Goal: Task Accomplishment & Management: Complete application form

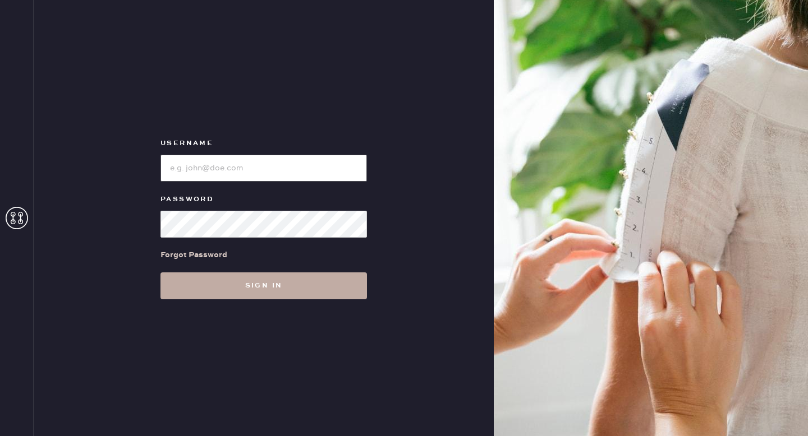
type input "reformationgoldcoastchicago"
click at [267, 285] on button "Sign in" at bounding box center [263, 286] width 206 height 27
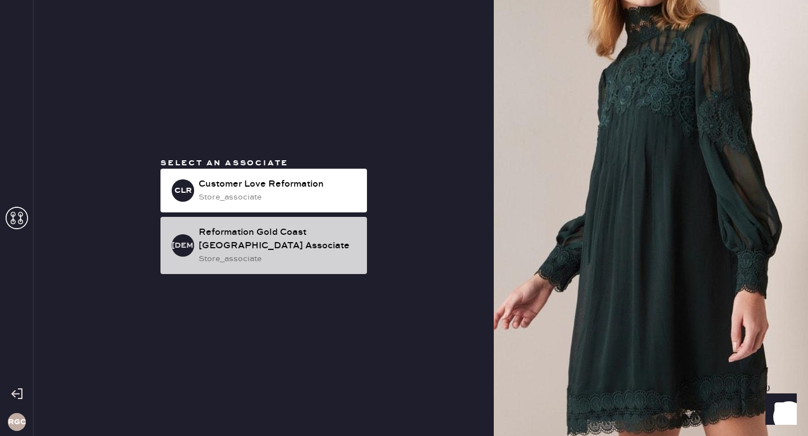
click at [253, 240] on div "Reformation Gold Coast [GEOGRAPHIC_DATA] Associate" at bounding box center [278, 239] width 159 height 27
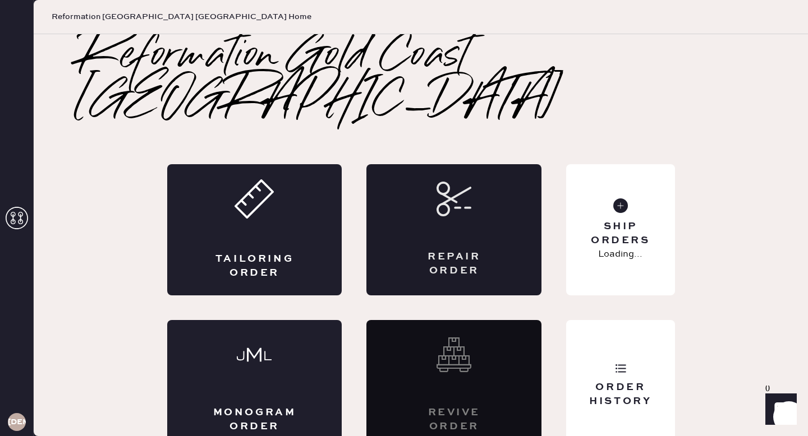
click at [459, 195] on div "Repair Order" at bounding box center [453, 229] width 175 height 131
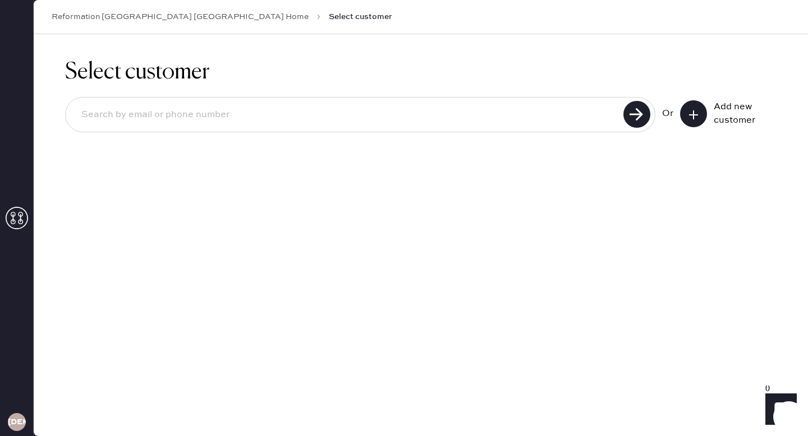
click at [694, 114] on use at bounding box center [693, 114] width 9 height 9
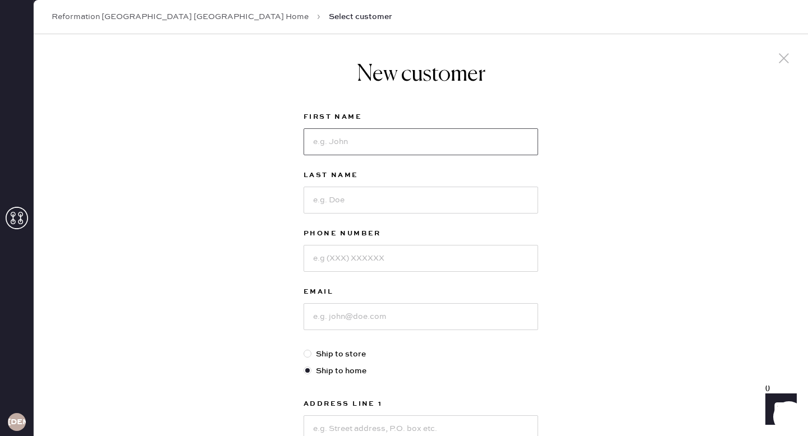
click at [444, 145] on input at bounding box center [420, 141] width 234 height 27
type input "Ivy"
type input "[PERSON_NAME]"
click at [436, 264] on input at bounding box center [420, 258] width 234 height 27
type input "3128886464"
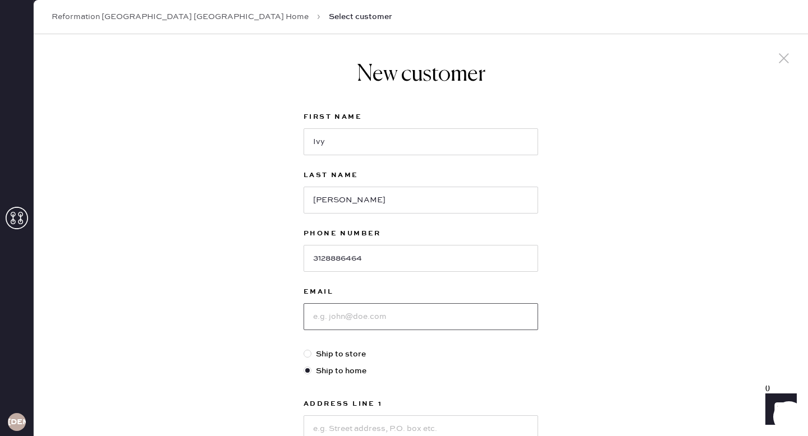
click at [436, 321] on input at bounding box center [420, 316] width 234 height 27
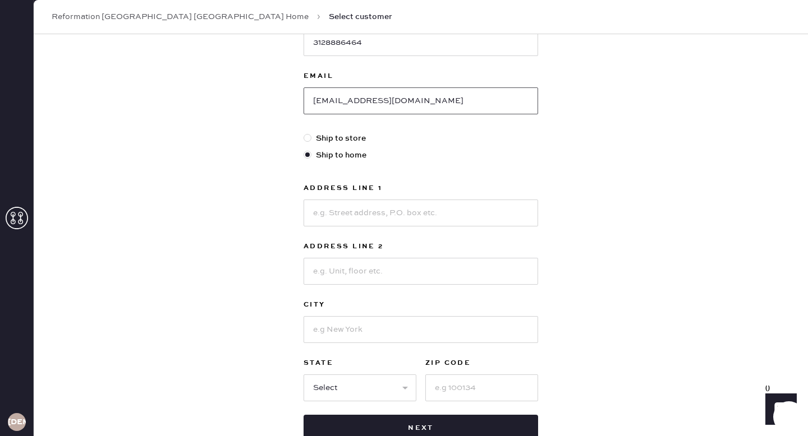
scroll to position [218, 0]
type input "[EMAIL_ADDRESS][DOMAIN_NAME]"
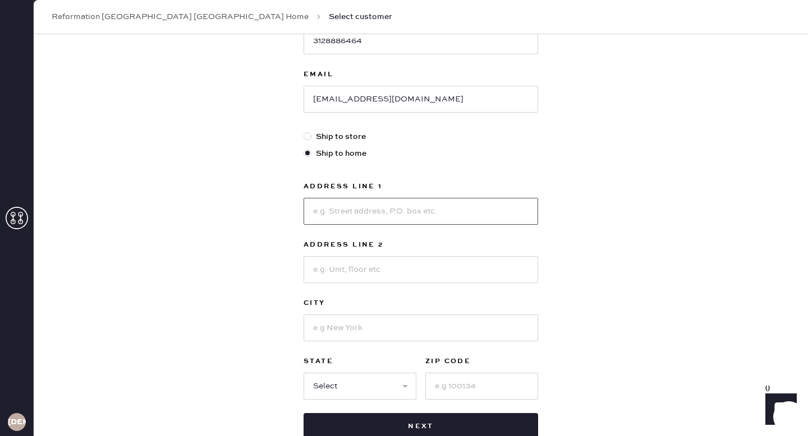
click at [412, 215] on input at bounding box center [420, 211] width 234 height 27
type input "[STREET_ADDRESS]"
click at [405, 324] on input at bounding box center [420, 328] width 234 height 27
type input "[GEOGRAPHIC_DATA]"
click at [337, 390] on select "Select AK AL AR AZ CA CO CT [GEOGRAPHIC_DATA] DE FL [GEOGRAPHIC_DATA] HI [GEOGR…" at bounding box center [359, 386] width 113 height 27
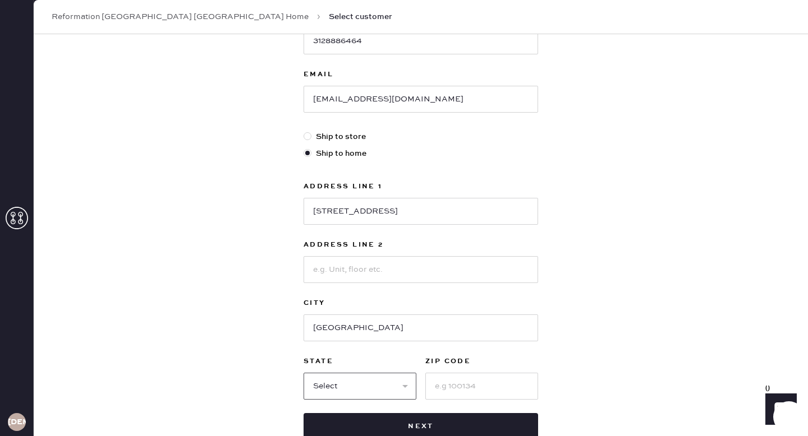
select select "IL"
click at [481, 385] on input at bounding box center [481, 386] width 113 height 27
type input "60614"
click at [610, 324] on div "New customer First Name Ivy Last Name [PERSON_NAME] Phone Number [PHONE_NUMBER]…" at bounding box center [421, 164] width 774 height 695
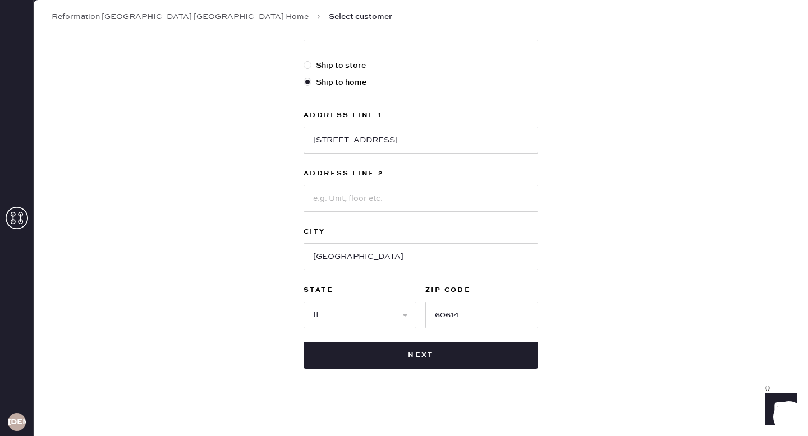
scroll to position [293, 0]
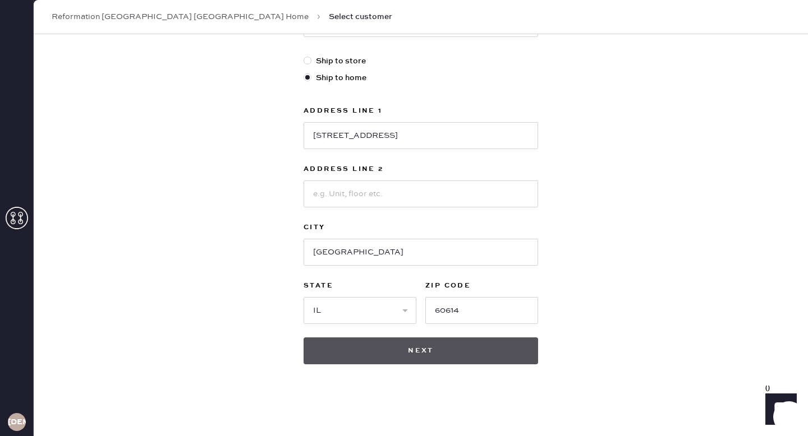
click at [445, 356] on button "Next" at bounding box center [420, 351] width 234 height 27
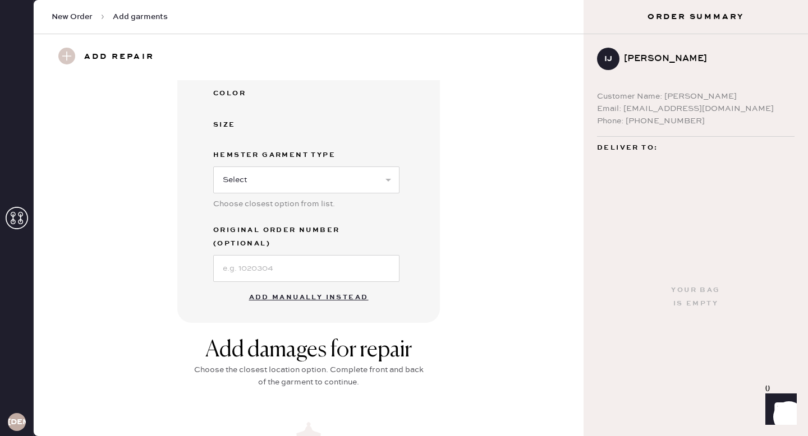
scroll to position [220, 0]
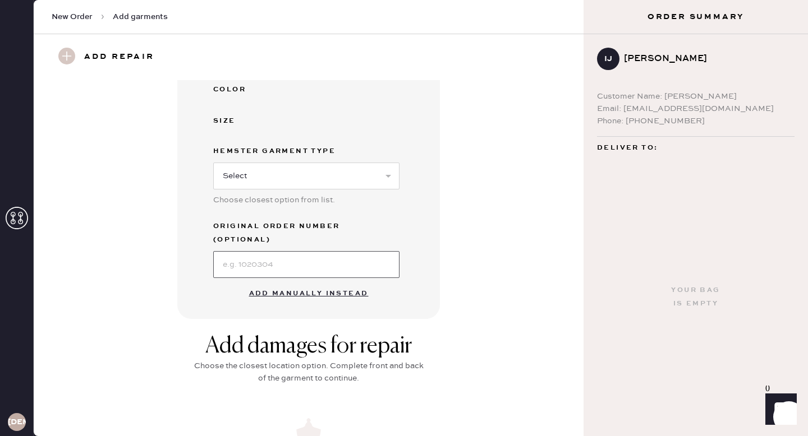
click at [341, 251] on input at bounding box center [306, 264] width 186 height 27
type input "S23286068"
click at [336, 173] on select "Select Basic Skirt Jeans Leggings Pants Shorts Basic Sleeved Dress Basic Sleeve…" at bounding box center [306, 176] width 186 height 27
select select "2"
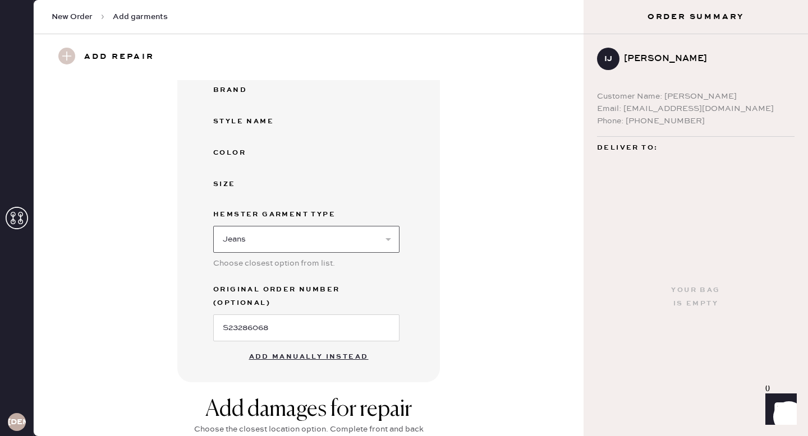
scroll to position [236, 0]
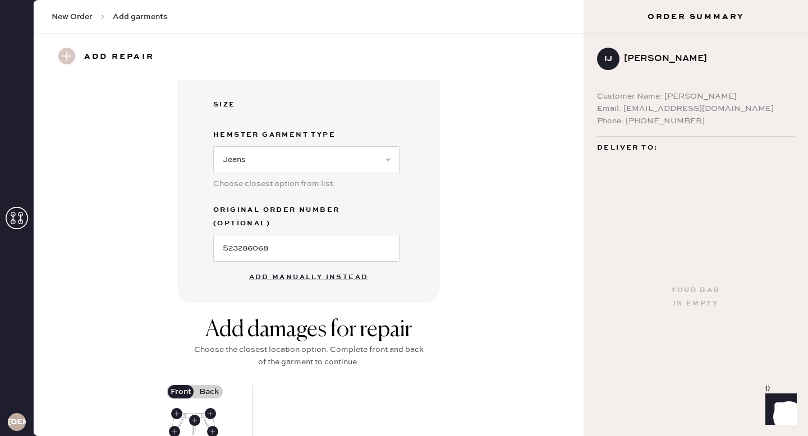
click at [339, 266] on button "Add manually instead" at bounding box center [308, 277] width 133 height 22
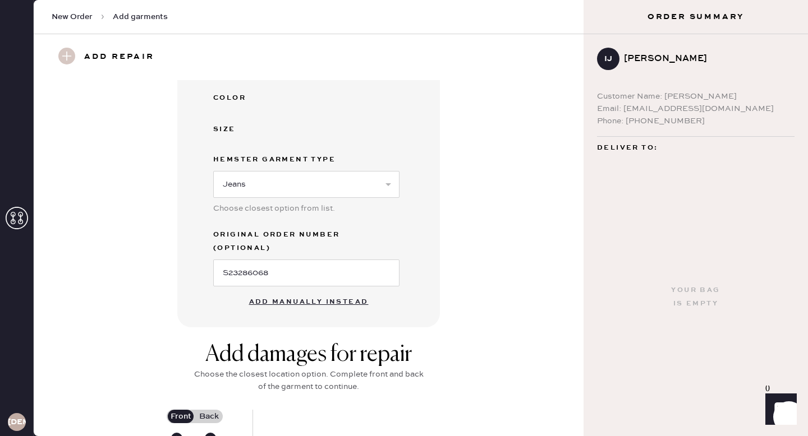
select select "2"
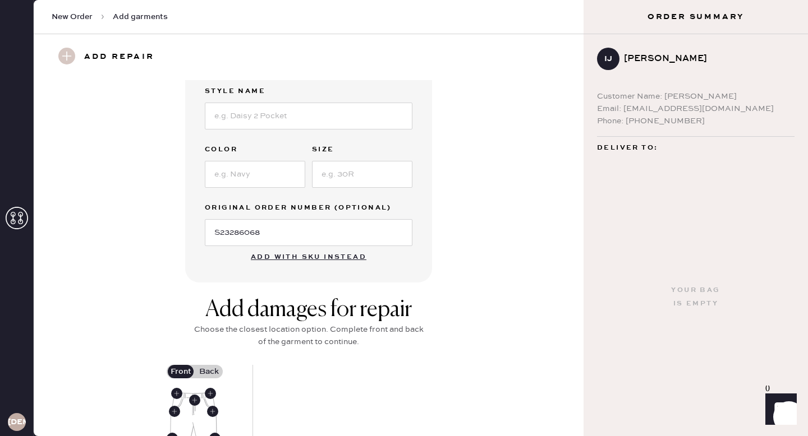
scroll to position [0, 0]
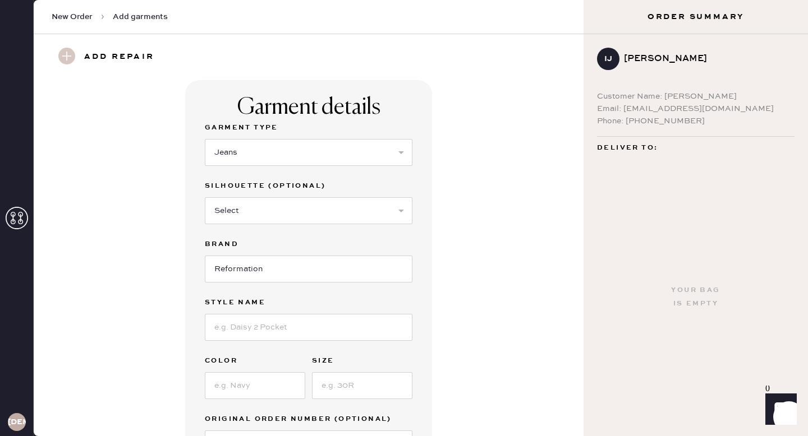
select select "2"
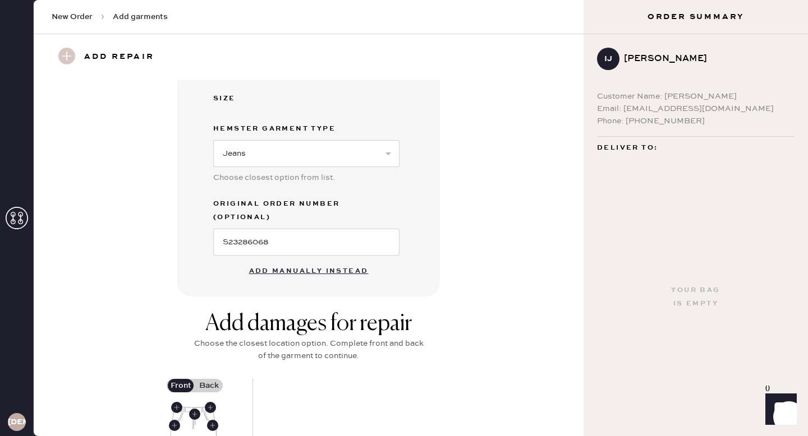
scroll to position [325, 0]
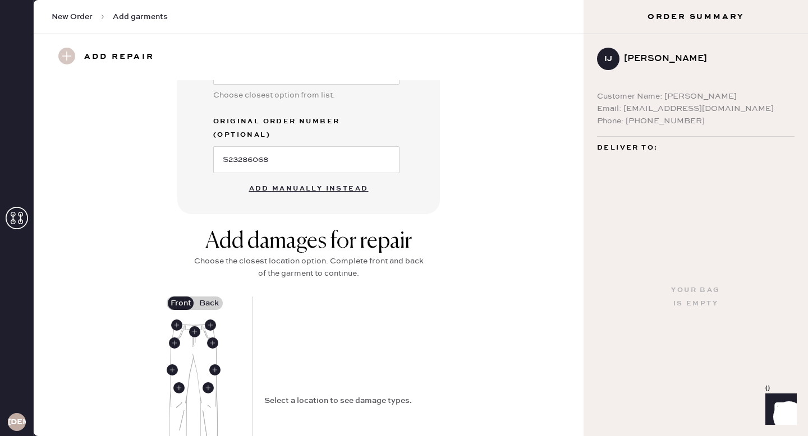
click at [350, 178] on button "Add manually instead" at bounding box center [308, 189] width 133 height 22
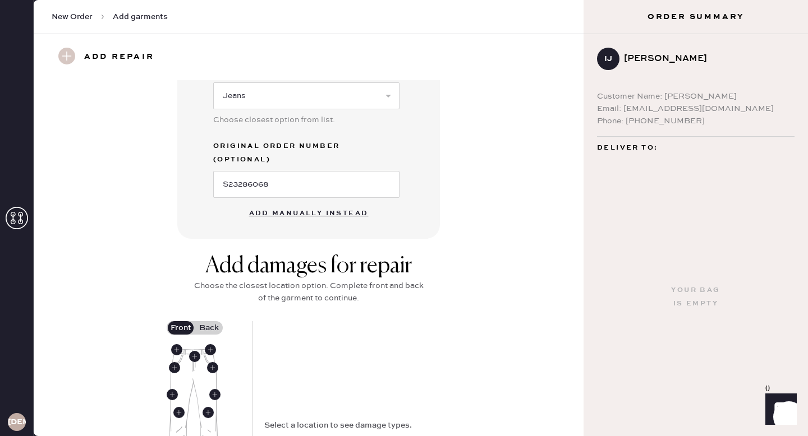
select select "2"
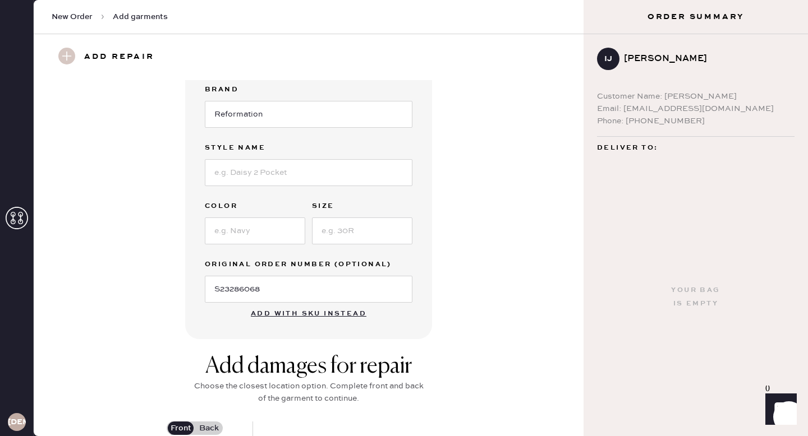
scroll to position [0, 0]
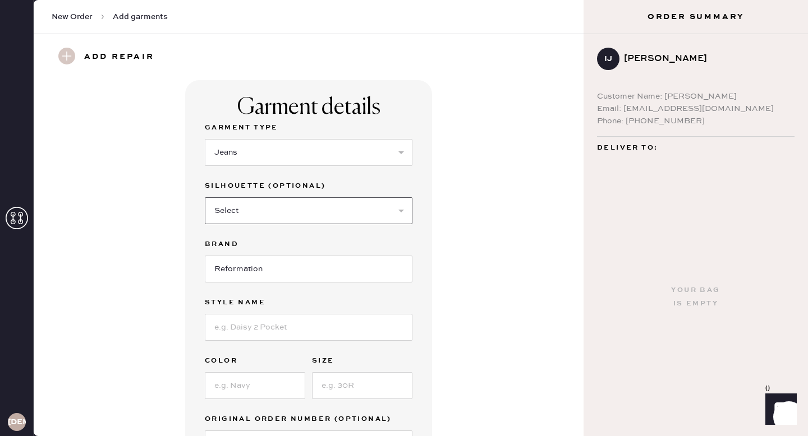
click at [325, 218] on select "Select Shorts Cropped Flare Boot Cut Straight Skinny Other" at bounding box center [309, 210] width 208 height 27
click at [336, 215] on select "Select Shorts Cropped Flare Boot Cut Straight Skinny Other" at bounding box center [309, 210] width 208 height 27
select select "7"
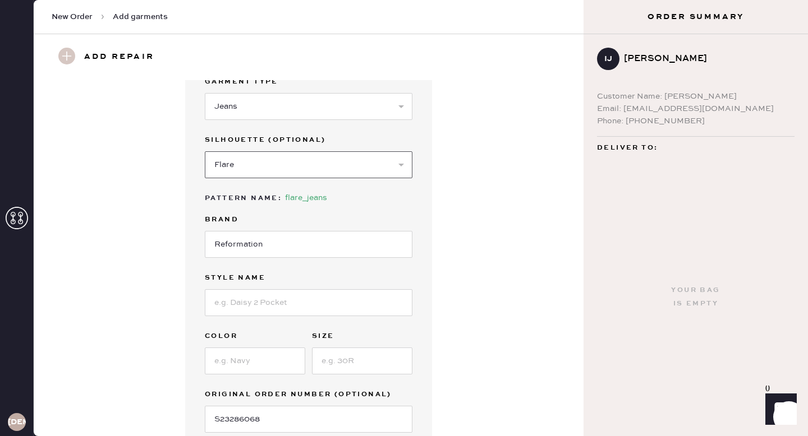
scroll to position [47, 0]
click at [323, 306] on input at bounding box center [309, 302] width 208 height 27
type input "[PERSON_NAME] LOW RISE SLOUCHY WIDE LEG JEANS"
click at [260, 363] on input at bounding box center [255, 360] width 100 height 27
type input "Optic White"
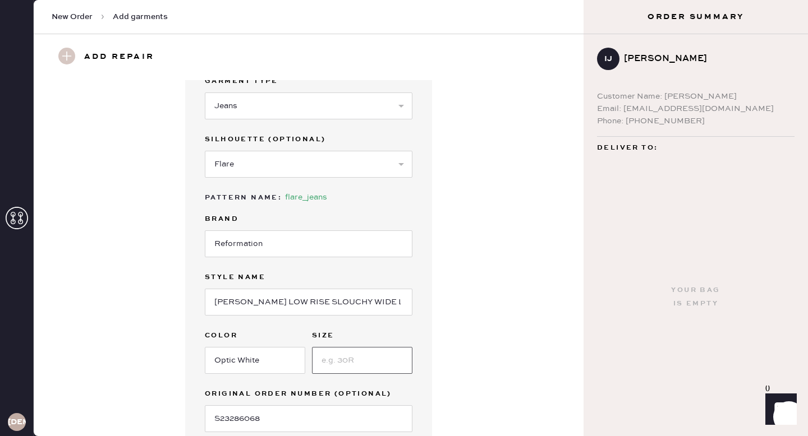
click at [348, 360] on input at bounding box center [362, 360] width 100 height 27
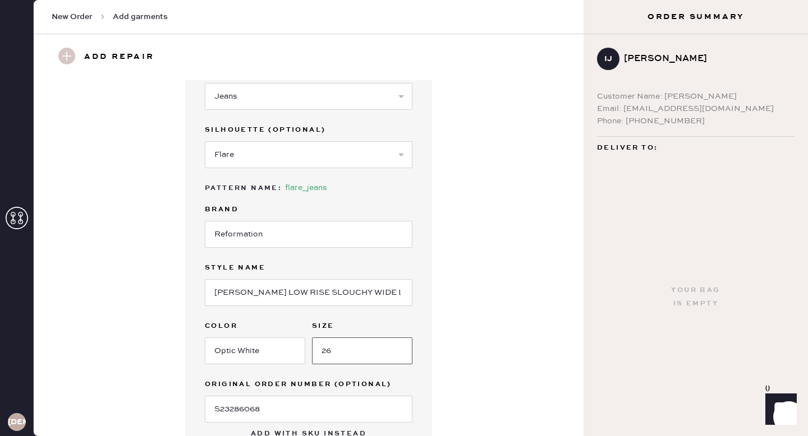
type input "26"
click at [303, 375] on div "Garment Type Select Basic Skirt Jeans Leggings Pants Shorts Basic Sleeved Dress…" at bounding box center [309, 244] width 208 height 358
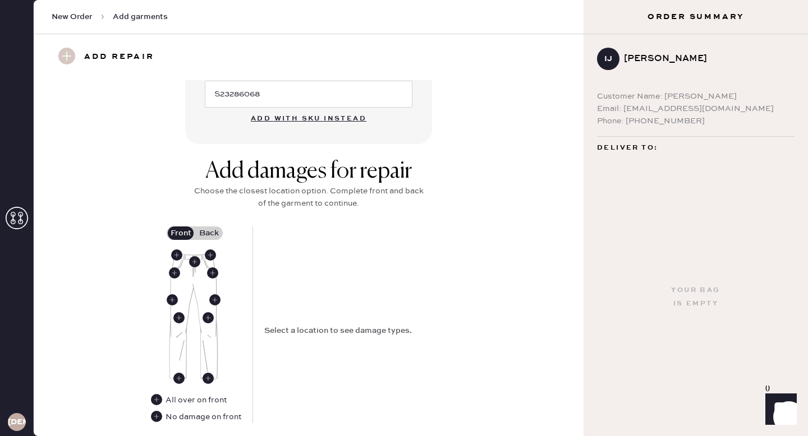
scroll to position [380, 0]
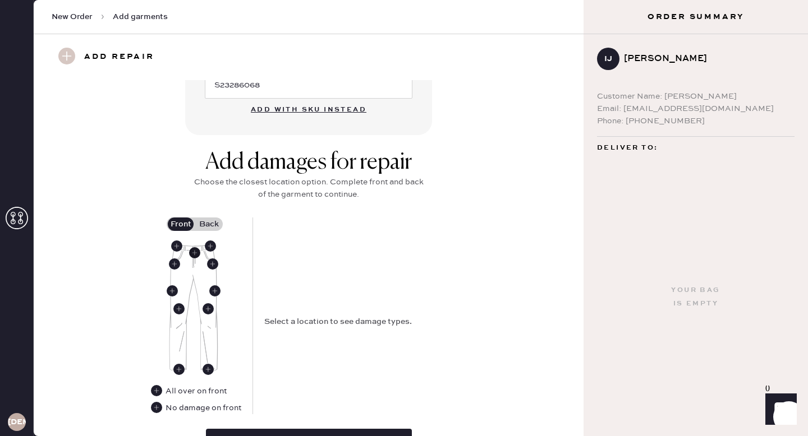
click at [193, 250] on use at bounding box center [194, 252] width 11 height 11
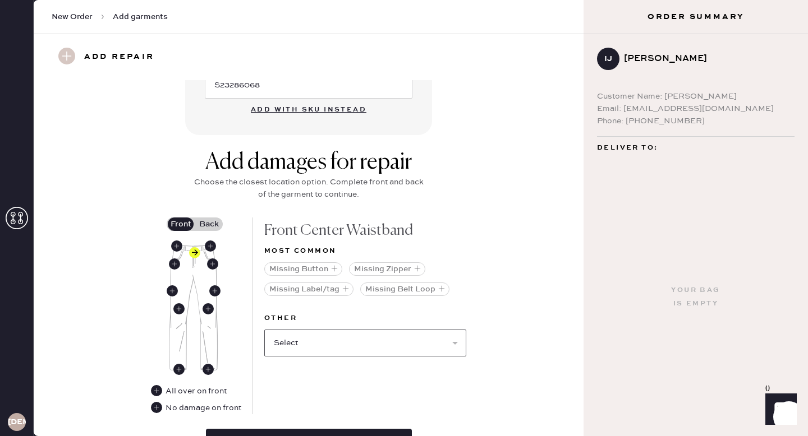
click at [307, 337] on select "Select Broken / Ripped Hem Broken Beads Broken Belt Loop Broken Button Broken E…" at bounding box center [365, 343] width 202 height 27
select select "1740"
select select
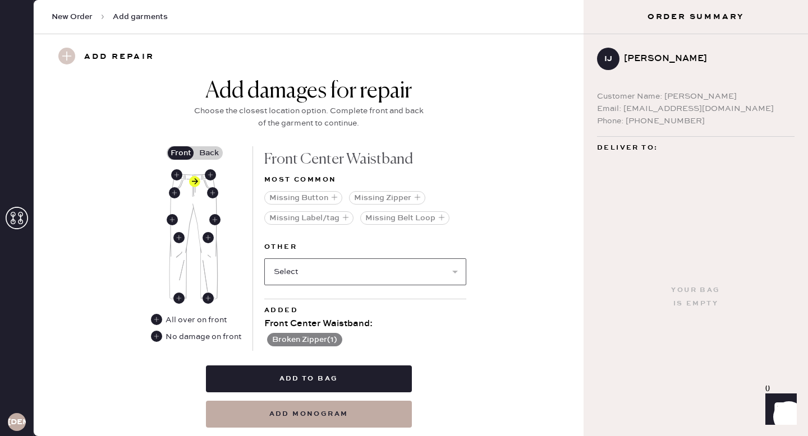
scroll to position [471, 0]
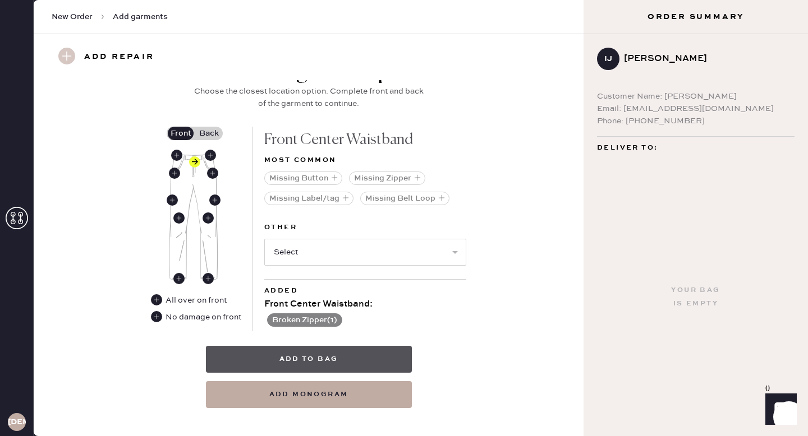
click at [329, 363] on button "Add to bag" at bounding box center [309, 359] width 206 height 27
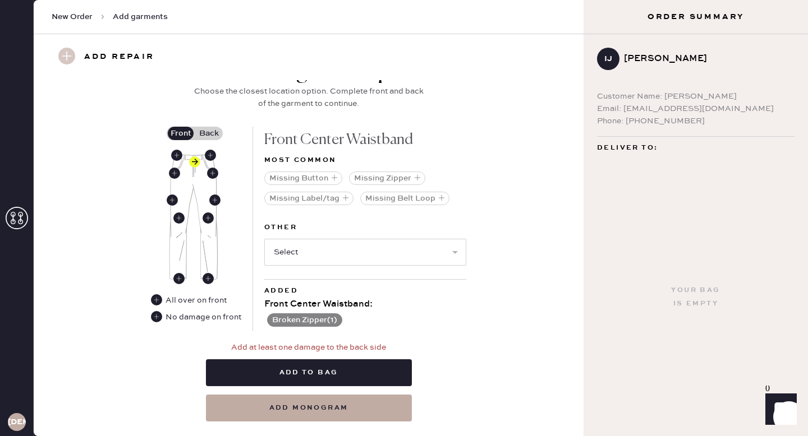
click at [215, 131] on label "Back" at bounding box center [209, 133] width 28 height 13
click at [209, 133] on input "Back" at bounding box center [209, 133] width 0 height 0
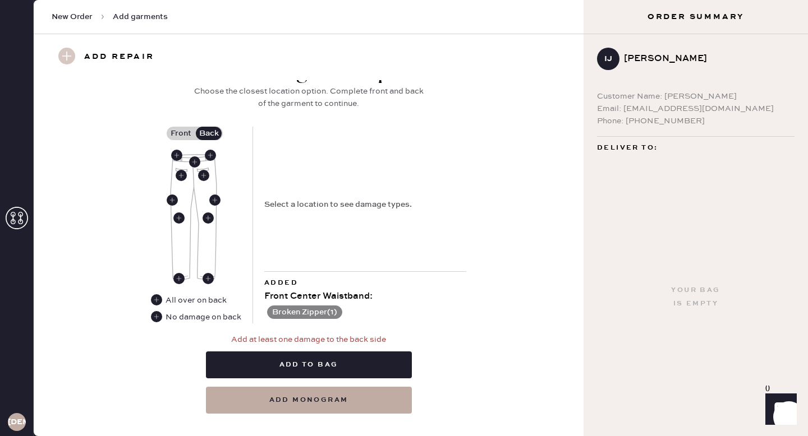
click at [187, 324] on div "Add damages for repair Choose the closest location option. Complete front and b…" at bounding box center [308, 236] width 509 height 356
click at [186, 316] on div "No damage on back" at bounding box center [203, 317] width 76 height 12
click at [154, 315] on use at bounding box center [156, 316] width 11 height 11
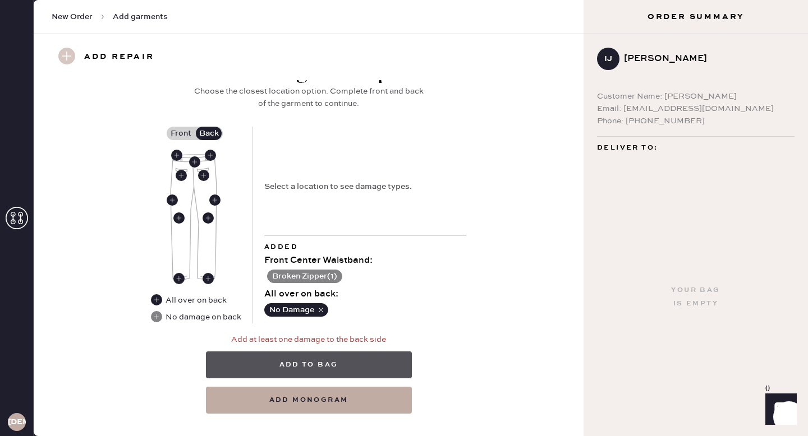
click at [301, 358] on button "Add to bag" at bounding box center [309, 365] width 206 height 27
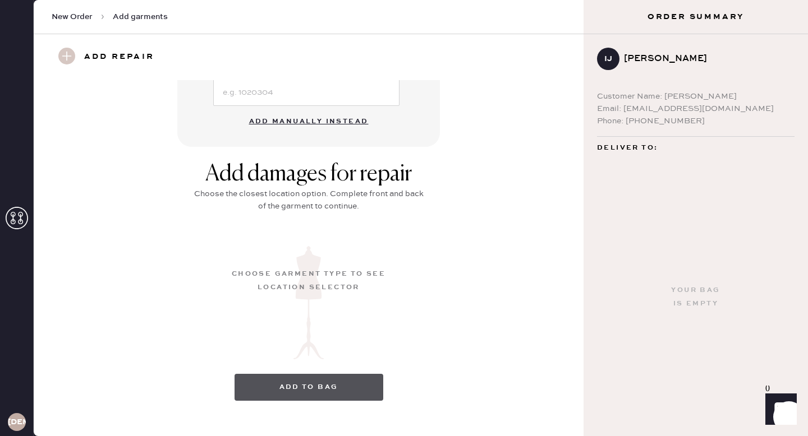
scroll to position [116, 0]
